Goal: Task Accomplishment & Management: Use online tool/utility

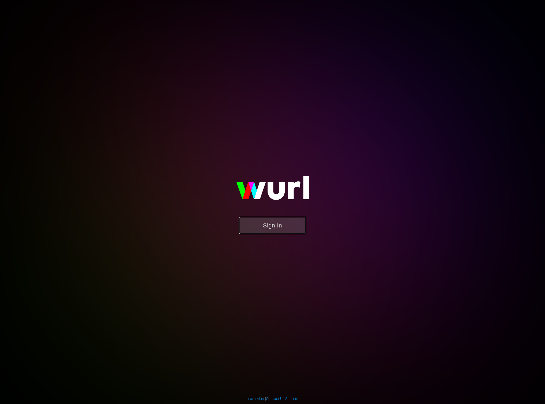
click at [289, 230] on button "Sign In" at bounding box center [272, 225] width 67 height 17
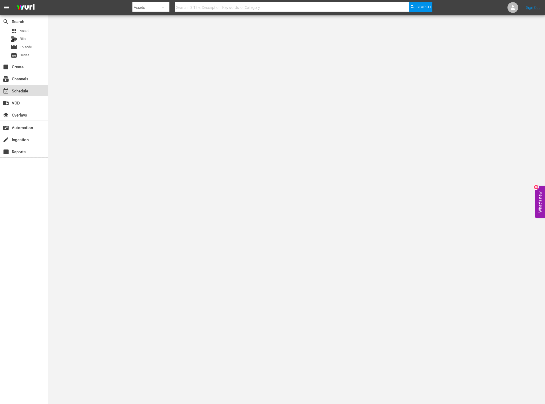
click at [22, 90] on div "event_available Schedule" at bounding box center [15, 90] width 30 height 5
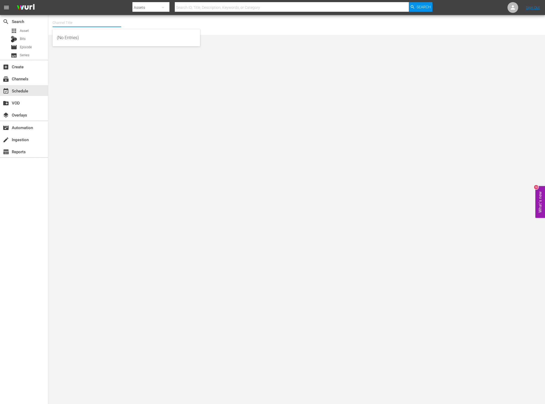
click at [90, 21] on input "text" at bounding box center [87, 22] width 69 height 13
click at [84, 47] on div "NEW KMOVIES (618 - newidco_newmovies_1)" at bounding box center [126, 50] width 139 height 13
type input "NEW KMOVIES (618 - newidco_newmovies_1)"
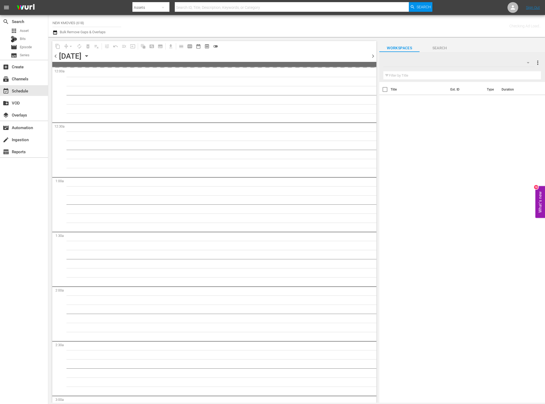
click at [369, 57] on div at bounding box center [368, 55] width 2 height 9
click at [371, 56] on span "chevron_right" at bounding box center [373, 56] width 7 height 7
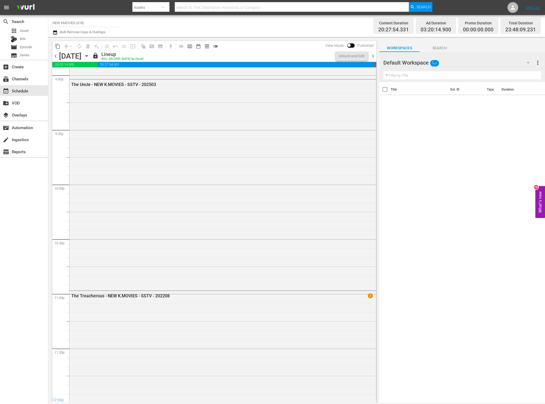
scroll to position [2235, 0]
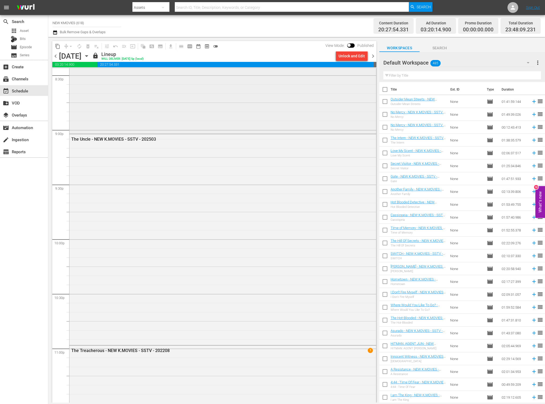
click at [356, 121] on div "The Recon - NEW K.MOVIES - SSTV - 202203" at bounding box center [222, 16] width 307 height 234
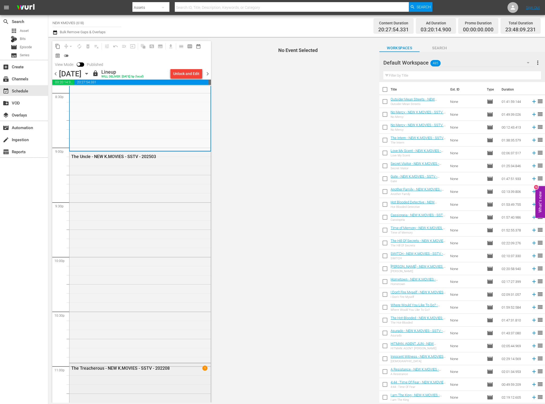
scroll to position [2469, 0]
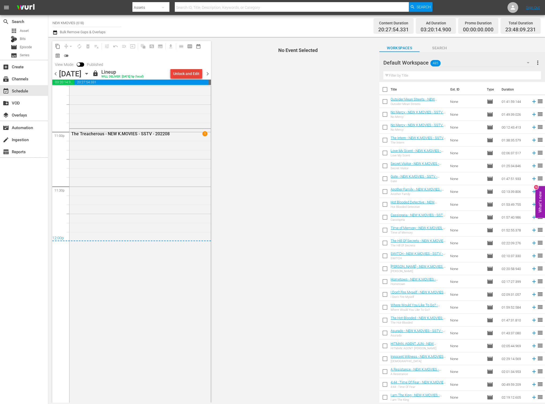
click at [181, 73] on div "Unlock and Edit" at bounding box center [186, 74] width 26 height 10
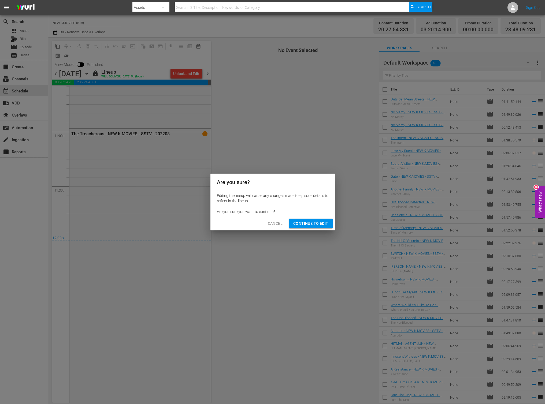
click at [320, 226] on span "Continue to Edit" at bounding box center [310, 223] width 35 height 7
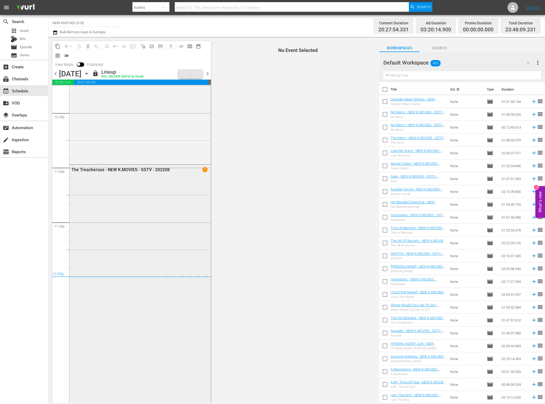
scroll to position [2444, 0]
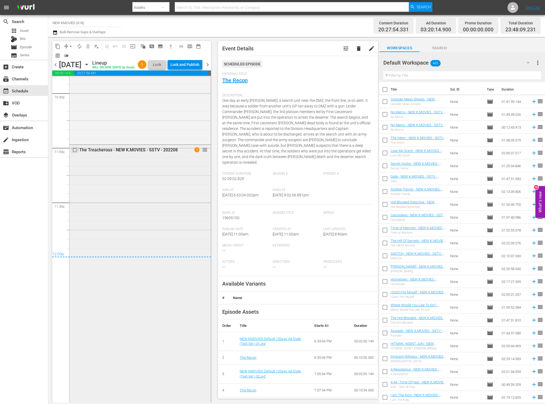
click at [76, 152] on input "checkbox" at bounding box center [76, 150] width 6 height 5
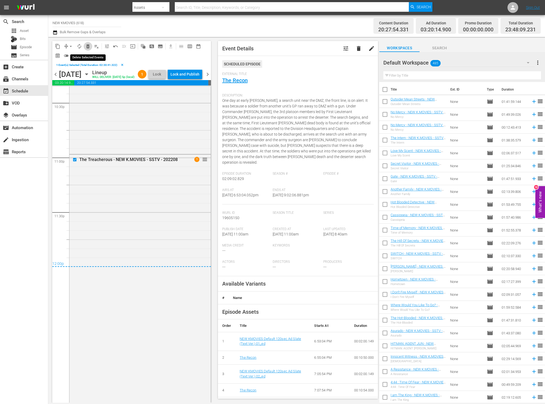
click at [89, 47] on span "delete_forever_outlined" at bounding box center [87, 46] width 5 height 5
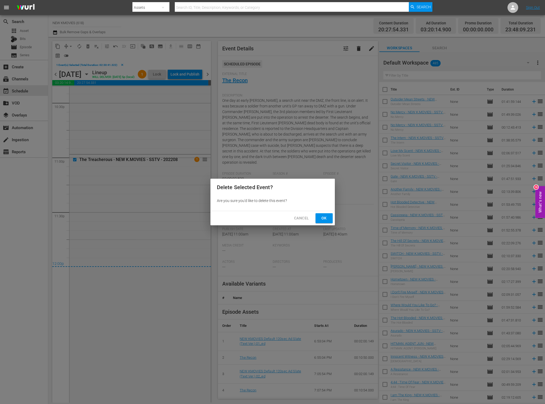
click at [334, 220] on div "Cancel Ok" at bounding box center [272, 218] width 124 height 14
click at [331, 220] on button "Ok" at bounding box center [323, 218] width 17 height 10
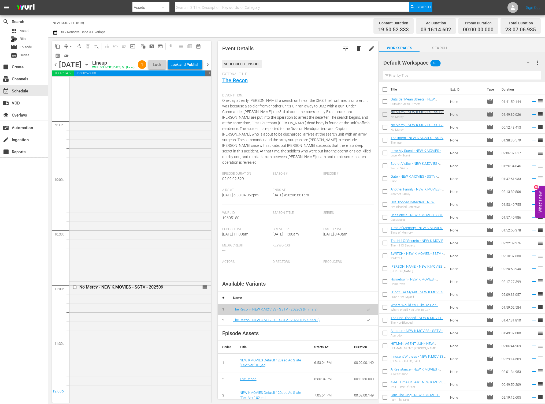
scroll to position [2394, 0]
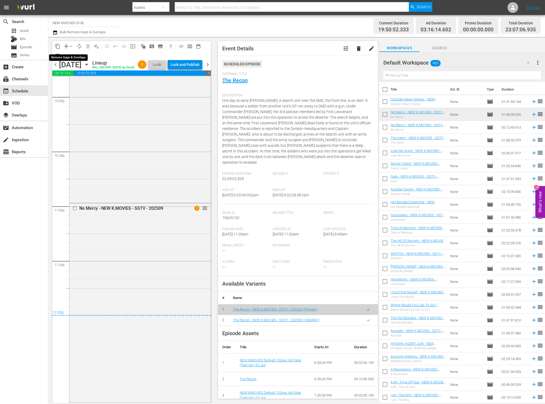
click at [71, 47] on span "arrow_drop_down" at bounding box center [70, 46] width 5 height 5
click at [76, 78] on li "Align to End of Previous Day" at bounding box center [71, 74] width 56 height 9
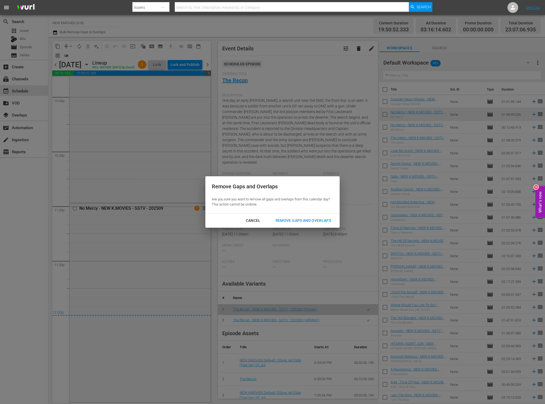
click at [309, 218] on div "Remove Gaps and Overlaps" at bounding box center [303, 220] width 64 height 7
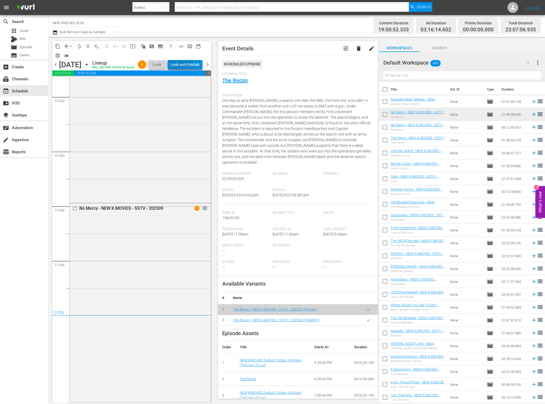
click at [192, 66] on div "Lock and Publish" at bounding box center [184, 65] width 29 height 10
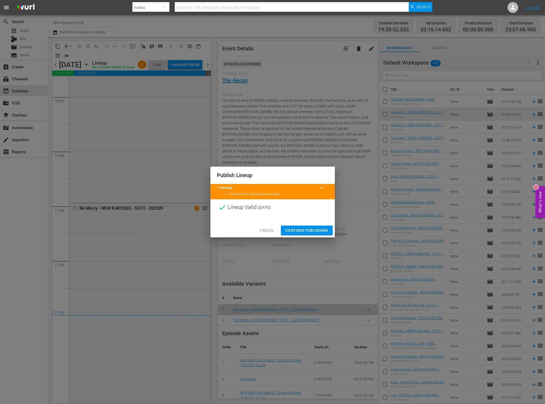
click at [295, 234] on button "Continue Publishing" at bounding box center [307, 231] width 52 height 10
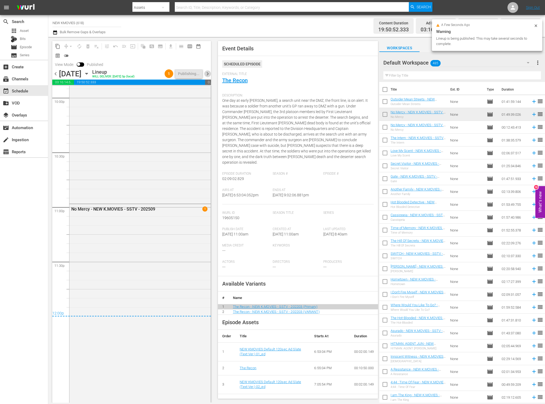
click at [208, 75] on span "chevron_right" at bounding box center [207, 73] width 7 height 7
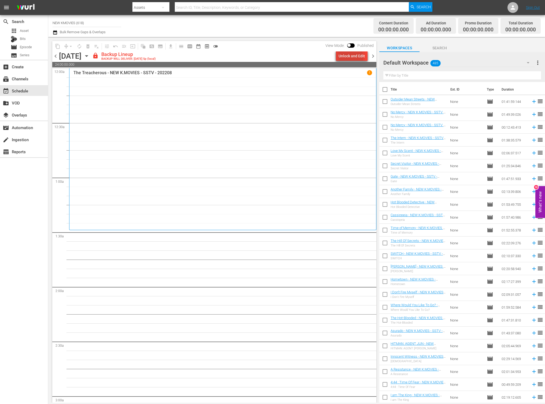
click at [343, 58] on div "Unlock and Edit" at bounding box center [352, 56] width 26 height 10
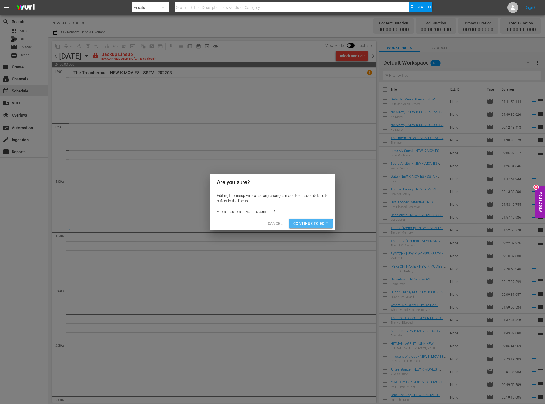
click at [304, 225] on span "Continue to Edit" at bounding box center [310, 223] width 35 height 7
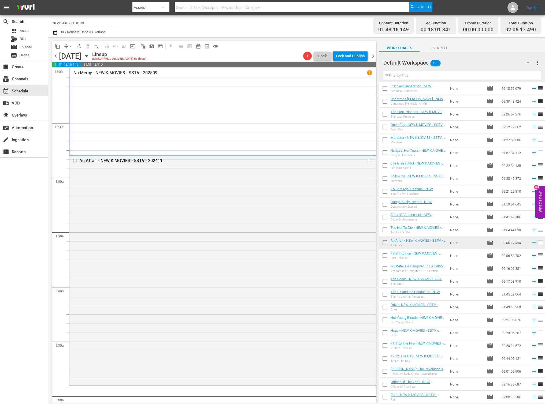
click at [442, 77] on input "text" at bounding box center [462, 75] width 158 height 9
paste input "Very Ordinary Couple"
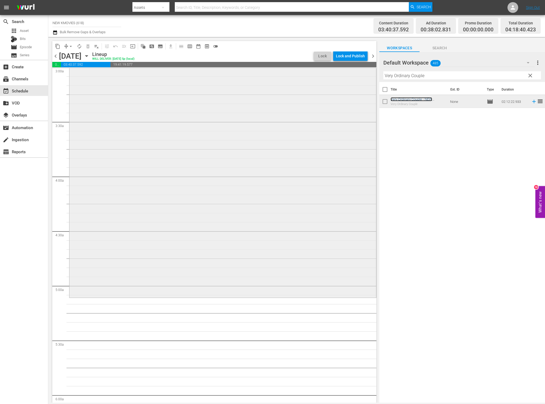
scroll to position [368, 0]
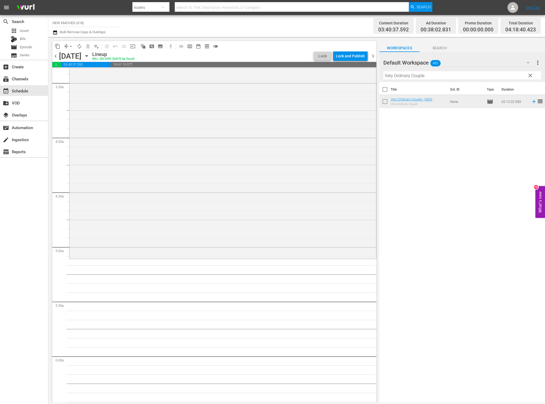
click at [429, 78] on input "Very Ordinary Couple" at bounding box center [462, 75] width 158 height 9
paste input "Innocent Witness"
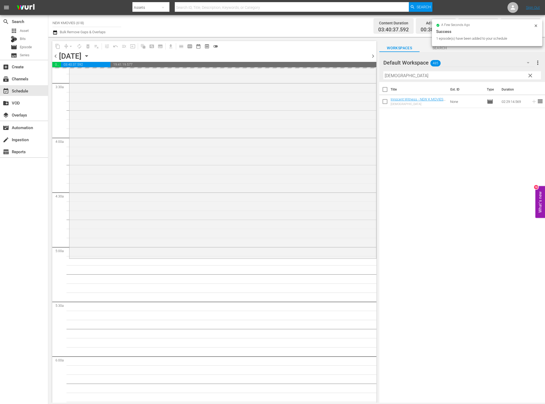
click at [418, 75] on input "Innocent Witness" at bounding box center [462, 75] width 158 height 9
paste input "Secret Reunion"
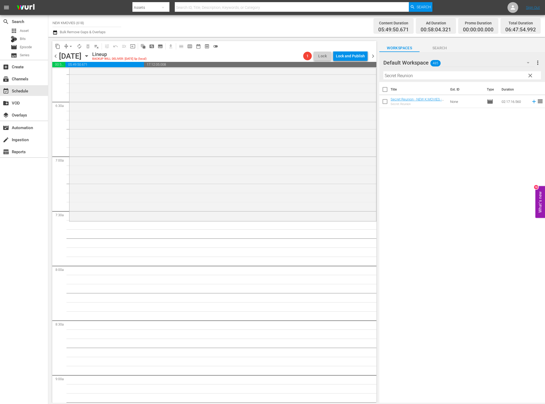
scroll to position [761, 0]
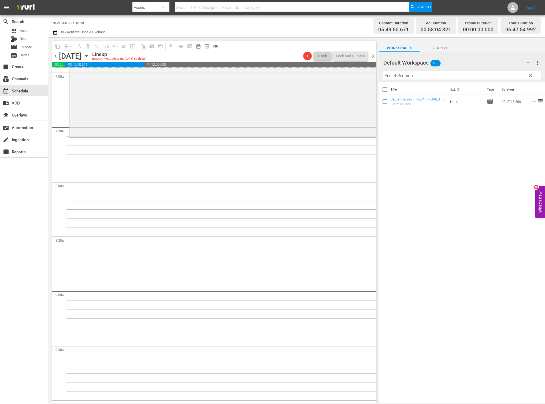
click at [450, 79] on input "Secret Reunion" at bounding box center [462, 75] width 158 height 9
paste input "The Plan Ma"
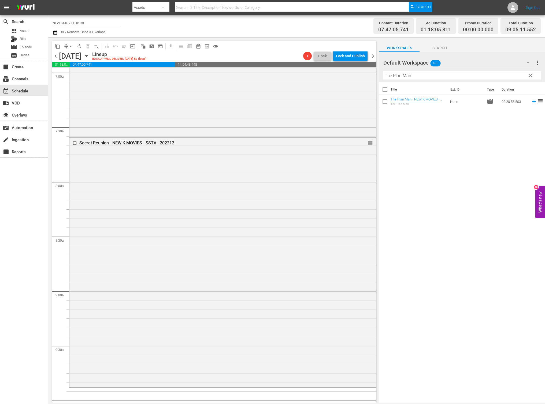
click at [419, 76] on input "The Plan Man" at bounding box center [462, 75] width 158 height 9
paste input "You Are My Sunshine"
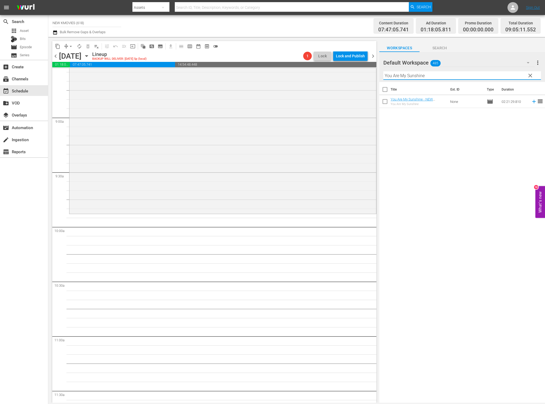
scroll to position [1014, 0]
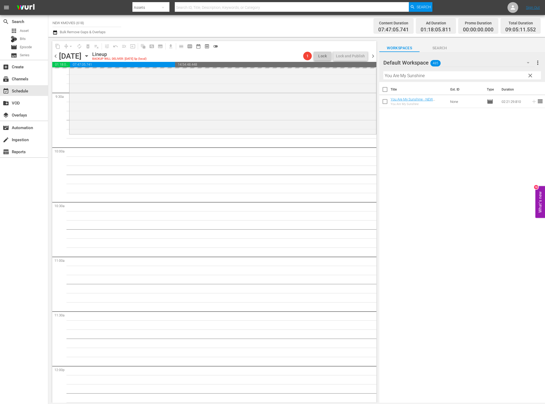
click at [421, 77] on input "You Are My Sunshine" at bounding box center [462, 75] width 158 height 9
paste input "The Last Princess"
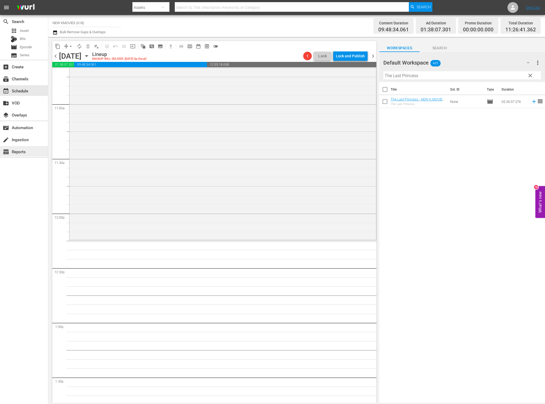
scroll to position [1192, 0]
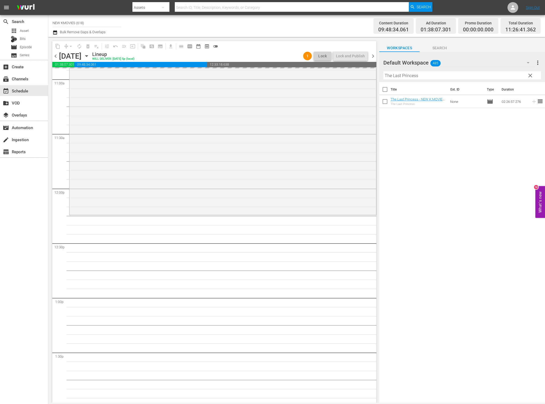
click at [424, 75] on input "The Last Princess" at bounding box center [462, 75] width 158 height 9
paste input "Iris: New Generation"
click at [436, 78] on input "Iris: New Generation" at bounding box center [462, 75] width 158 height 9
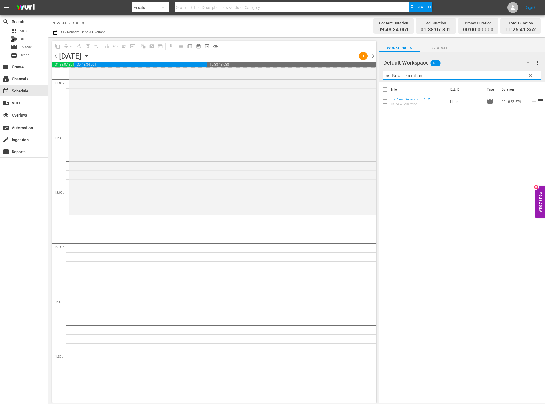
click at [436, 78] on input "Iris: New Generation" at bounding box center [462, 75] width 158 height 9
paste input "Manhole"
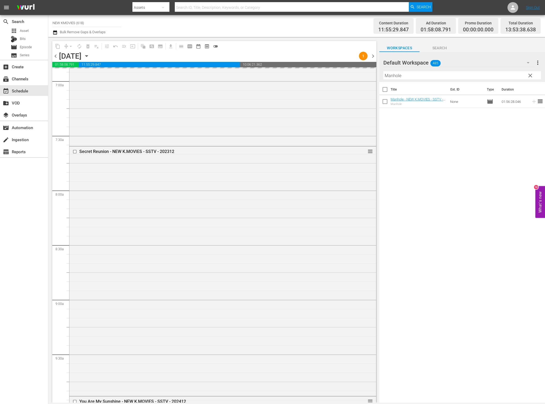
scroll to position [799, 0]
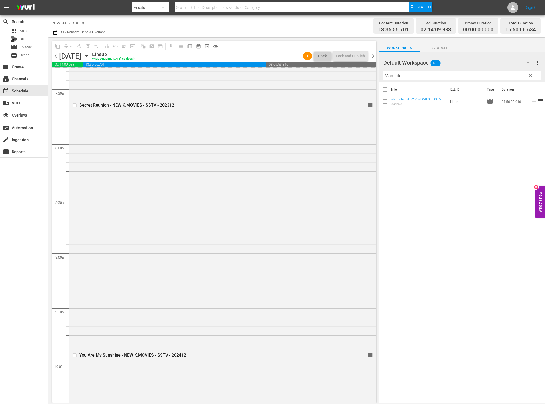
click at [430, 77] on input "Manhole" at bounding box center [462, 75] width 158 height 9
paste input "The Plan Man"
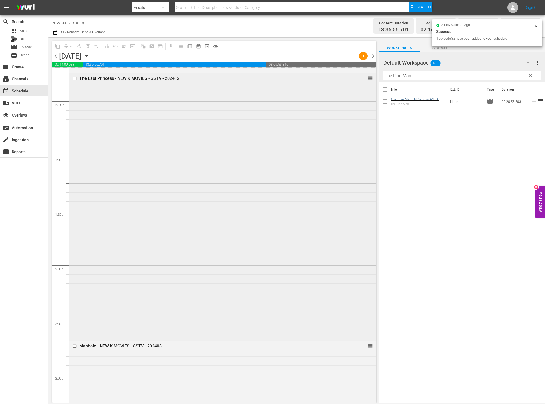
scroll to position [1334, 0]
click at [408, 73] on input "The Plan Man" at bounding box center [462, 75] width 158 height 9
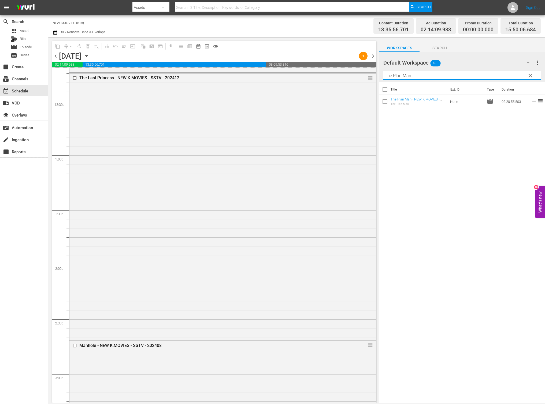
click at [408, 73] on input "The Plan Man" at bounding box center [462, 75] width 158 height 9
paste input "Iris: New Generatio"
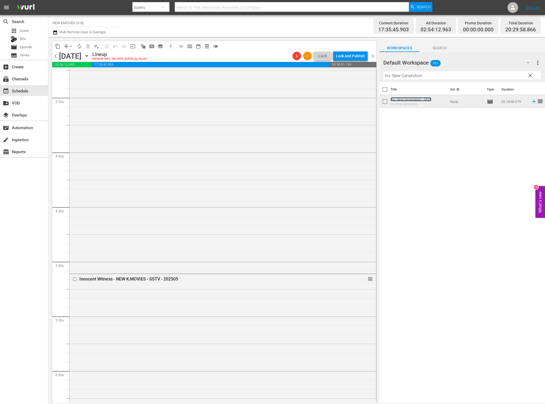
scroll to position [0, 0]
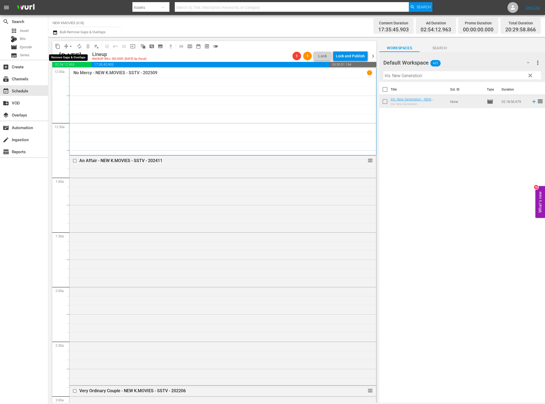
click at [67, 44] on button "arrow_drop_down" at bounding box center [70, 46] width 9 height 9
click at [69, 73] on li "Align to End of Previous Day" at bounding box center [71, 74] width 56 height 9
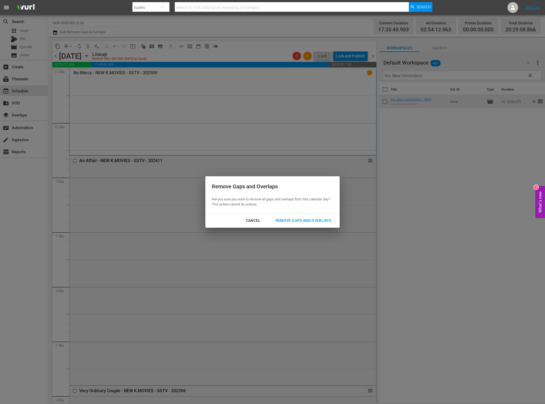
click at [284, 216] on button "Remove Gaps and Overlaps" at bounding box center [303, 221] width 68 height 10
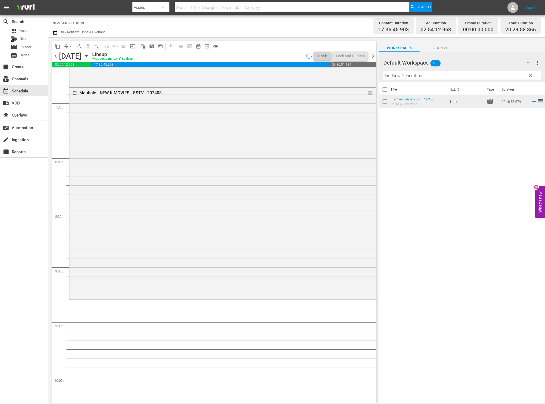
scroll to position [2113, 0]
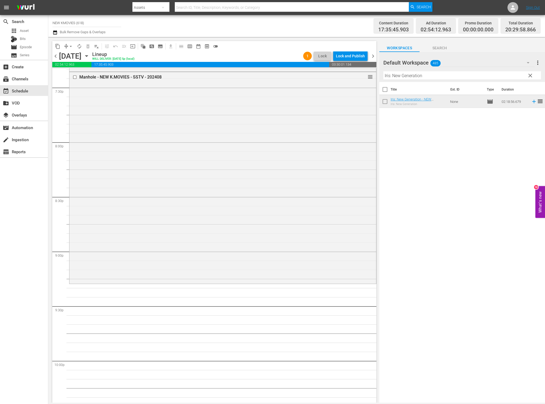
click at [434, 77] on input "Iris: New Generation" at bounding box center [462, 75] width 158 height 9
paste input "Monster"
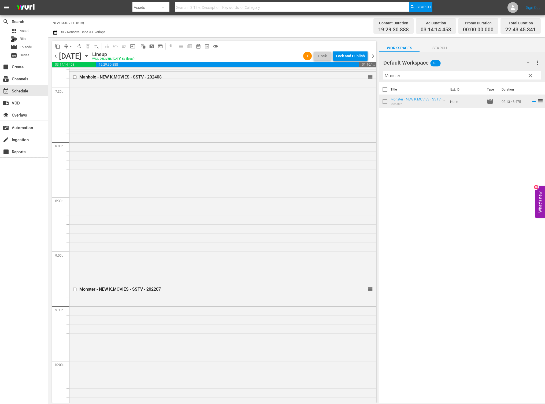
click at [416, 74] on input "Monster" at bounding box center [462, 75] width 158 height 9
paste input "Three Summer Night"
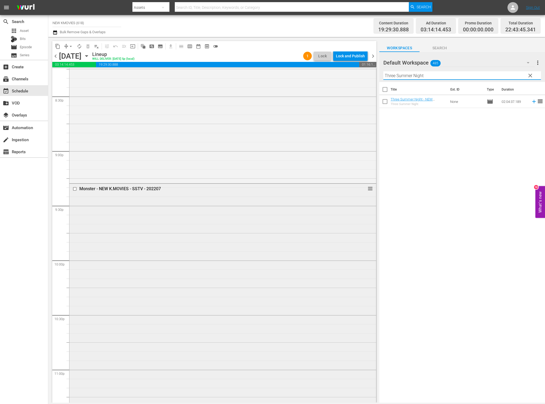
scroll to position [2290, 0]
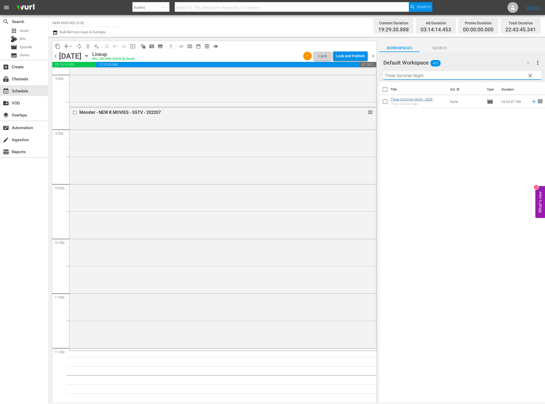
type input "Three Summer Night"
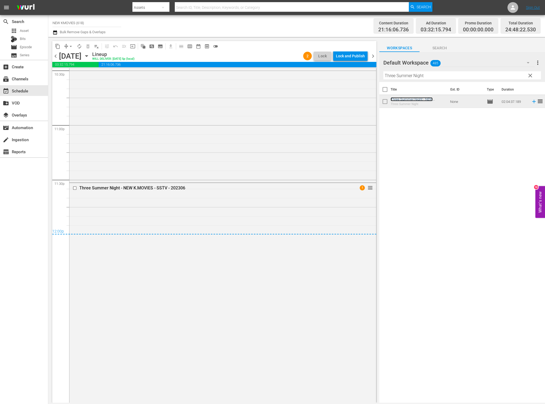
scroll to position [2465, 0]
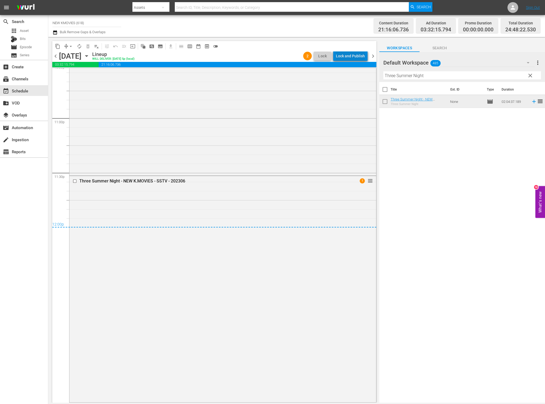
click at [355, 57] on div "Lock and Publish" at bounding box center [350, 56] width 29 height 10
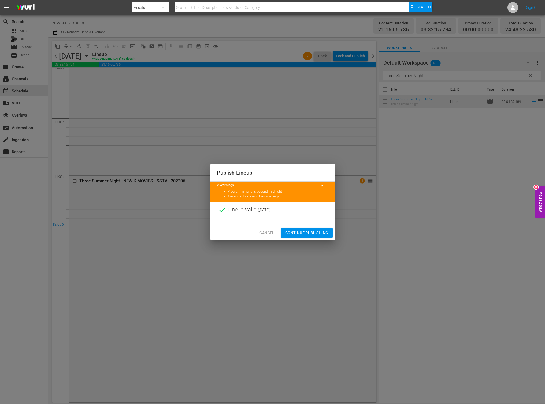
click at [311, 230] on span "Continue Publishing" at bounding box center [306, 233] width 43 height 7
